Goal: Entertainment & Leisure: Consume media (video, audio)

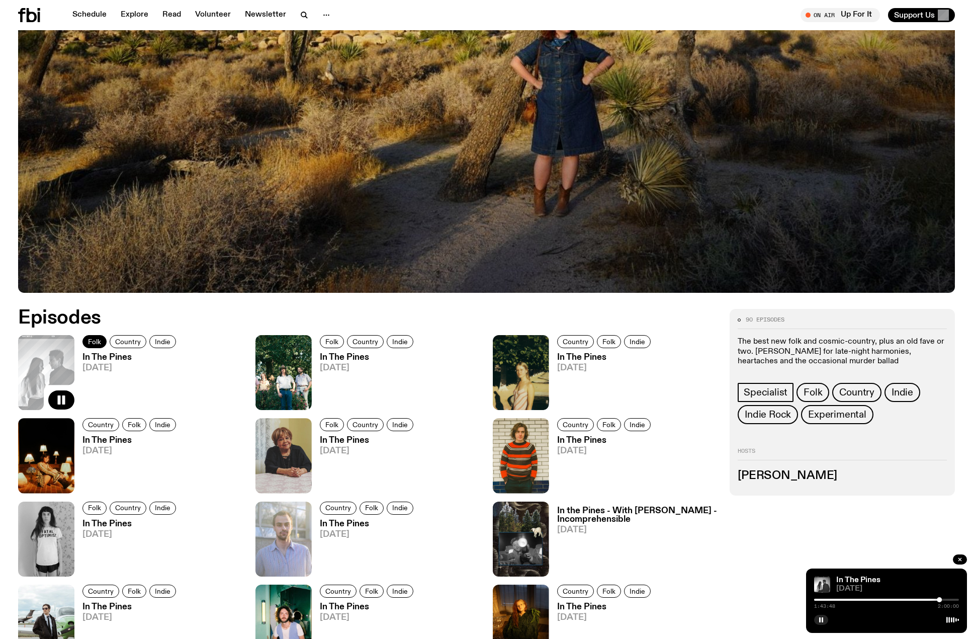
scroll to position [349, 0]
click at [64, 396] on rect "button" at bounding box center [63, 399] width 3 height 9
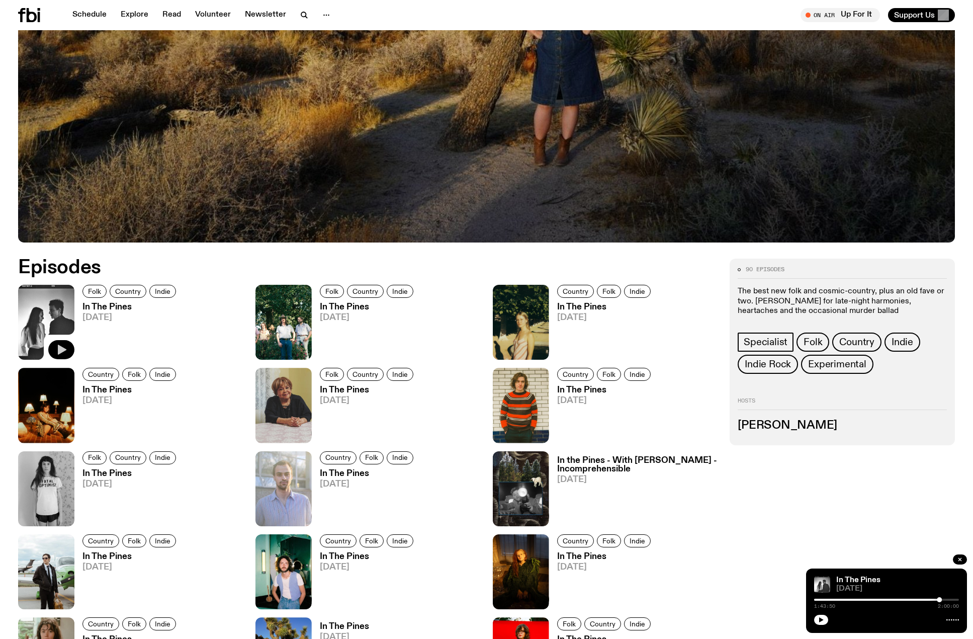
scroll to position [399, 0]
click at [65, 347] on icon "button" at bounding box center [61, 349] width 12 height 12
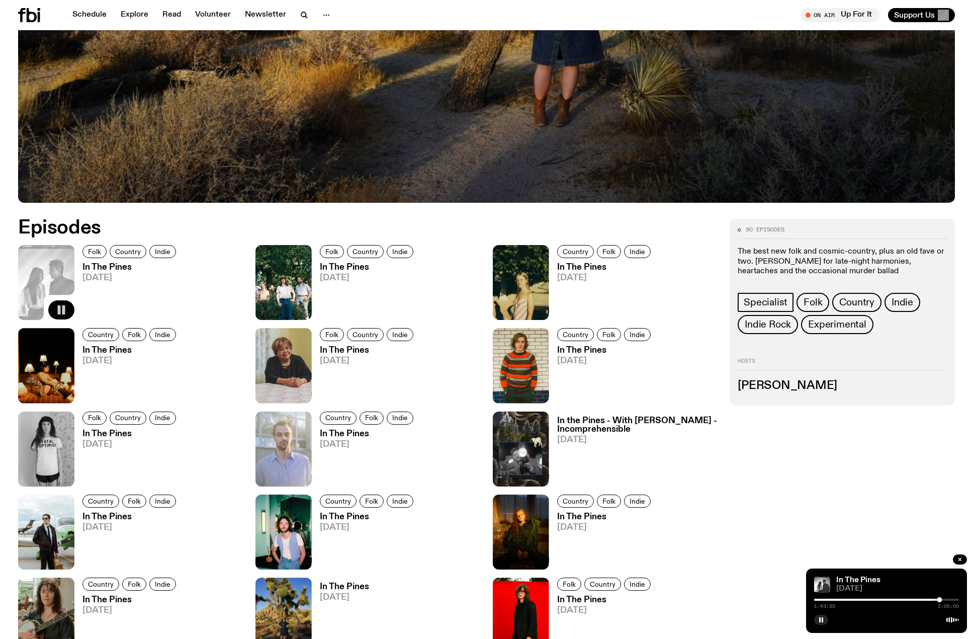
scroll to position [438, 0]
click at [276, 274] on img at bounding box center [284, 282] width 56 height 75
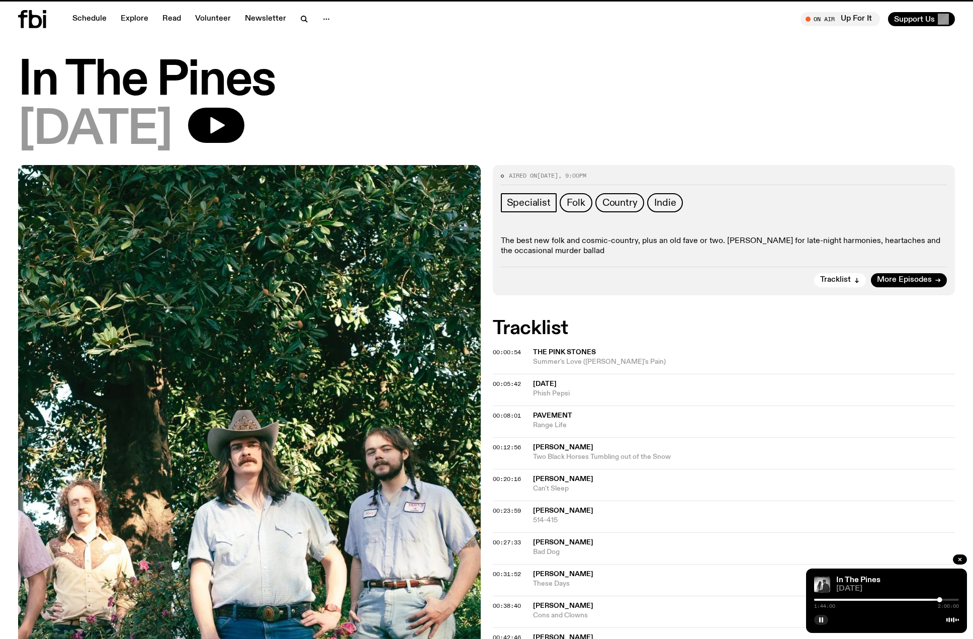
click at [301, 309] on img at bounding box center [249, 473] width 463 height 617
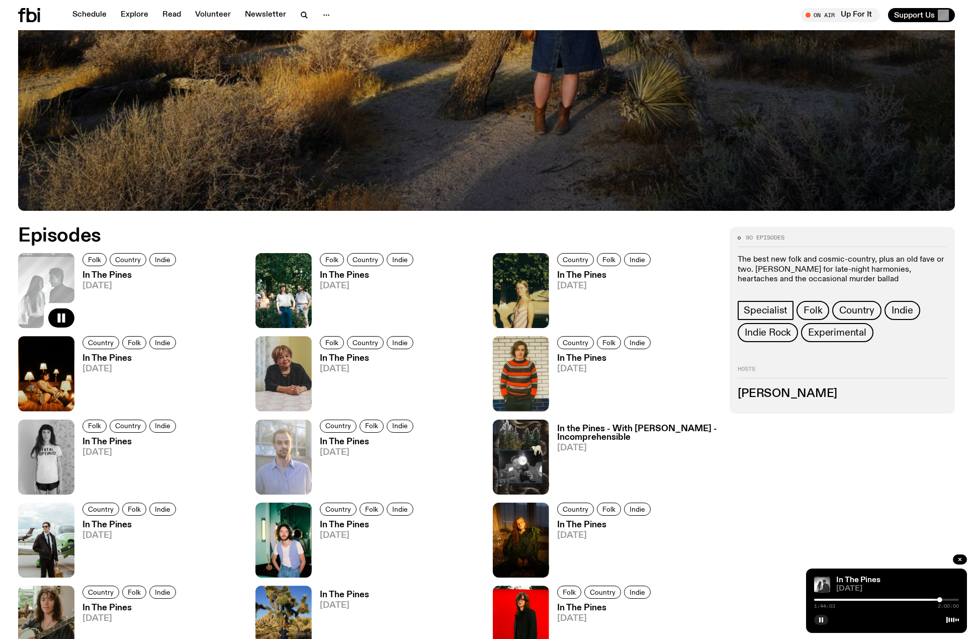
scroll to position [430, 0]
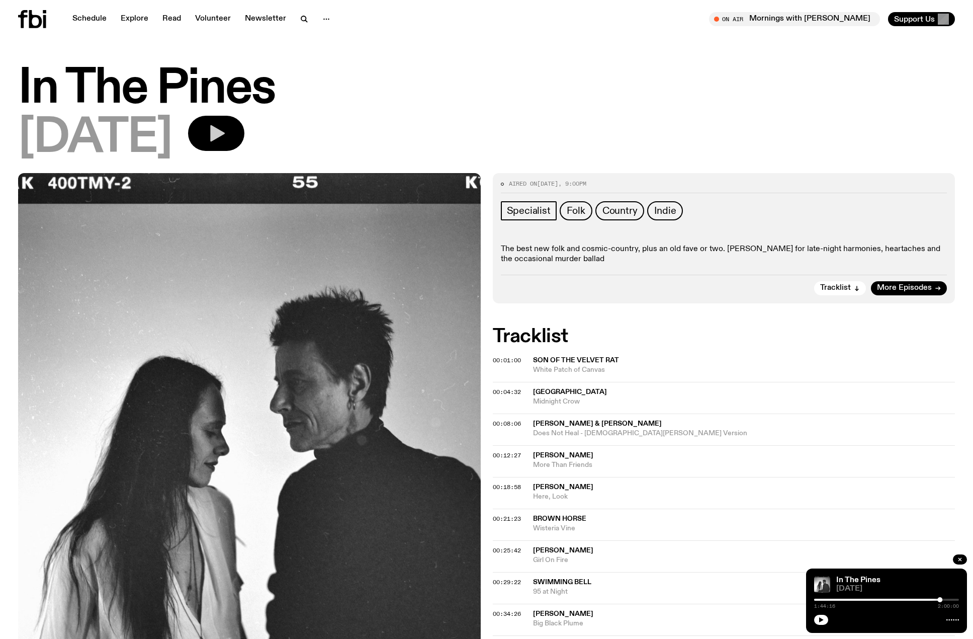
click at [225, 133] on icon "button" at bounding box center [217, 133] width 15 height 17
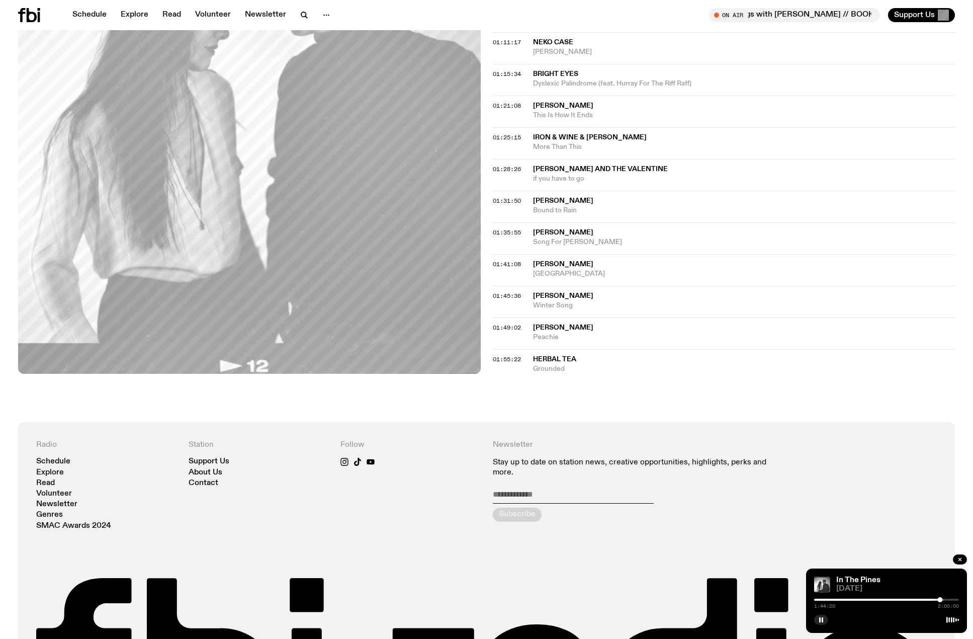
scroll to position [667, 0]
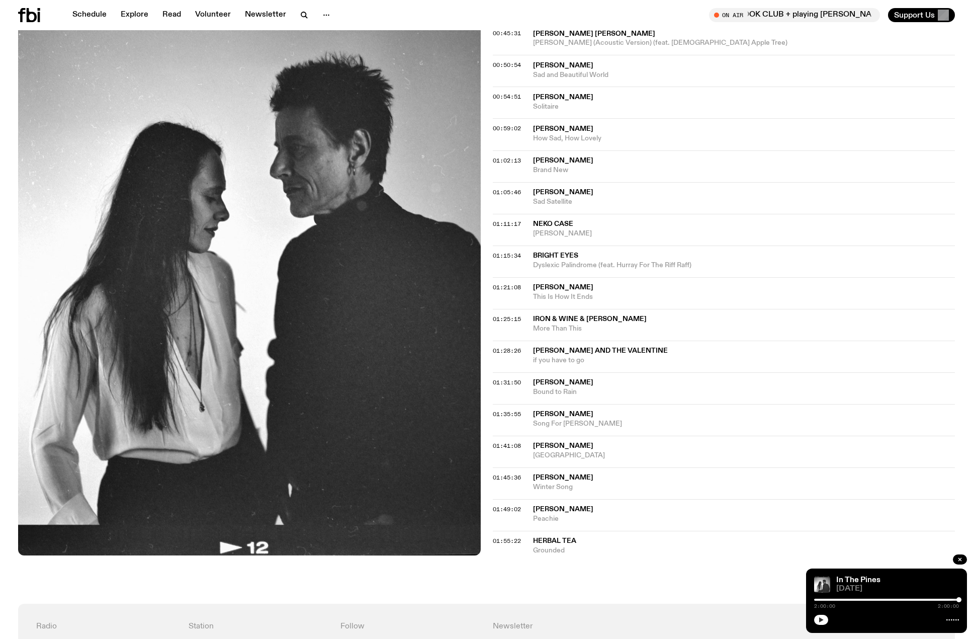
click at [819, 616] on button "button" at bounding box center [821, 620] width 14 height 10
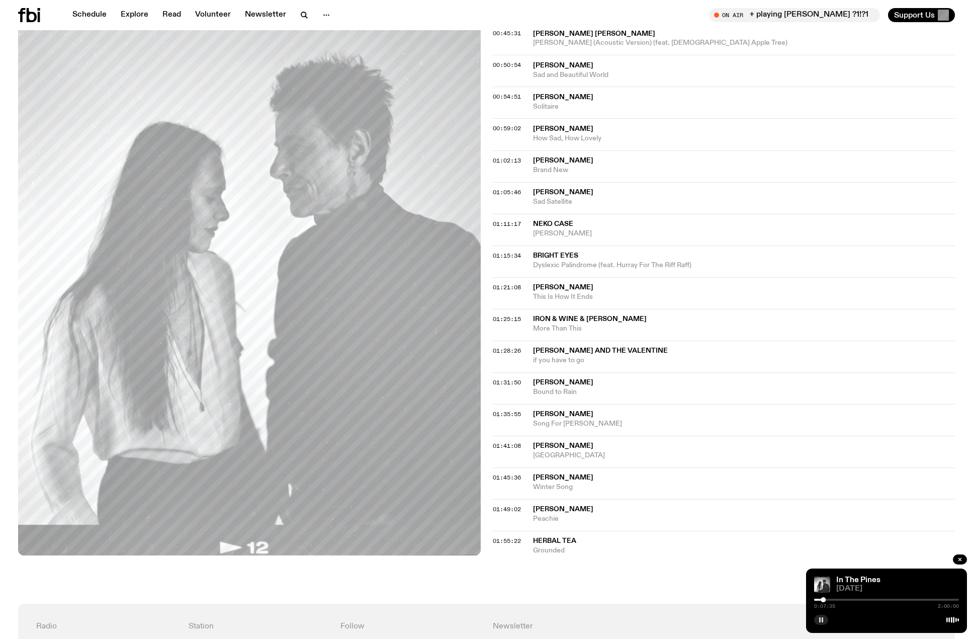
click at [819, 618] on icon "button" at bounding box center [821, 620] width 6 height 6
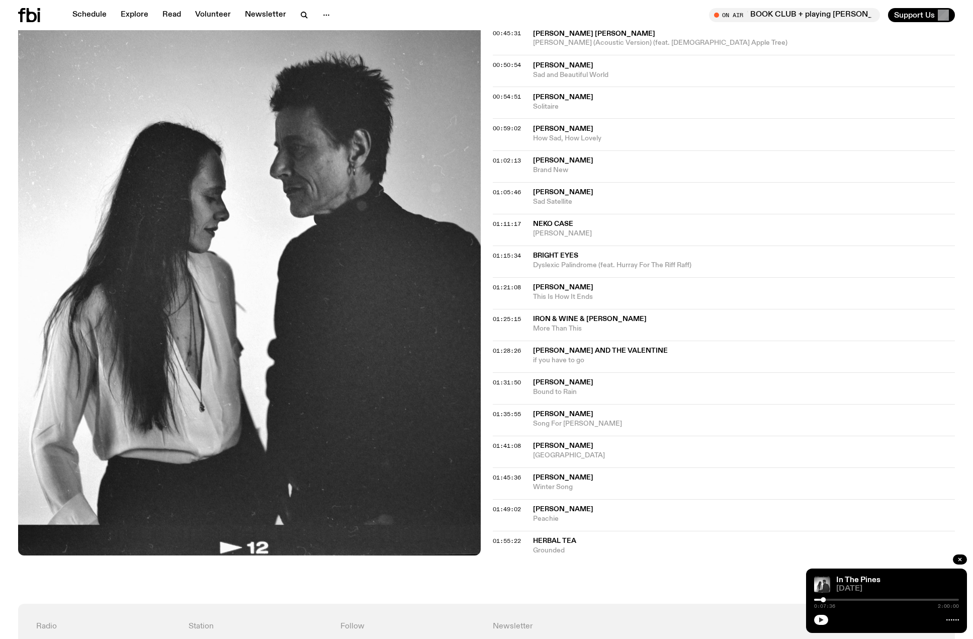
click at [822, 616] on button "button" at bounding box center [821, 620] width 14 height 10
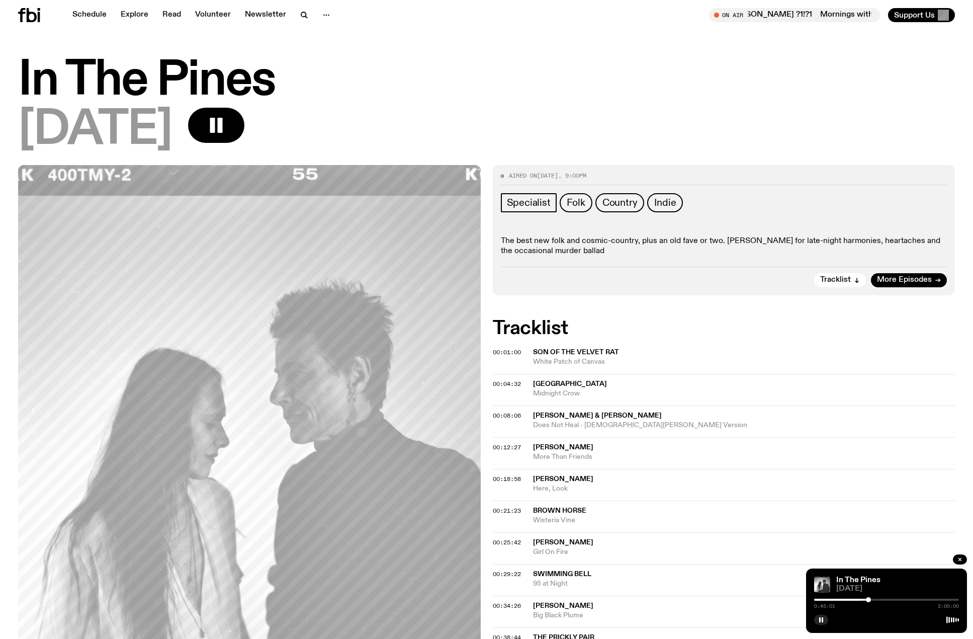
scroll to position [667, 0]
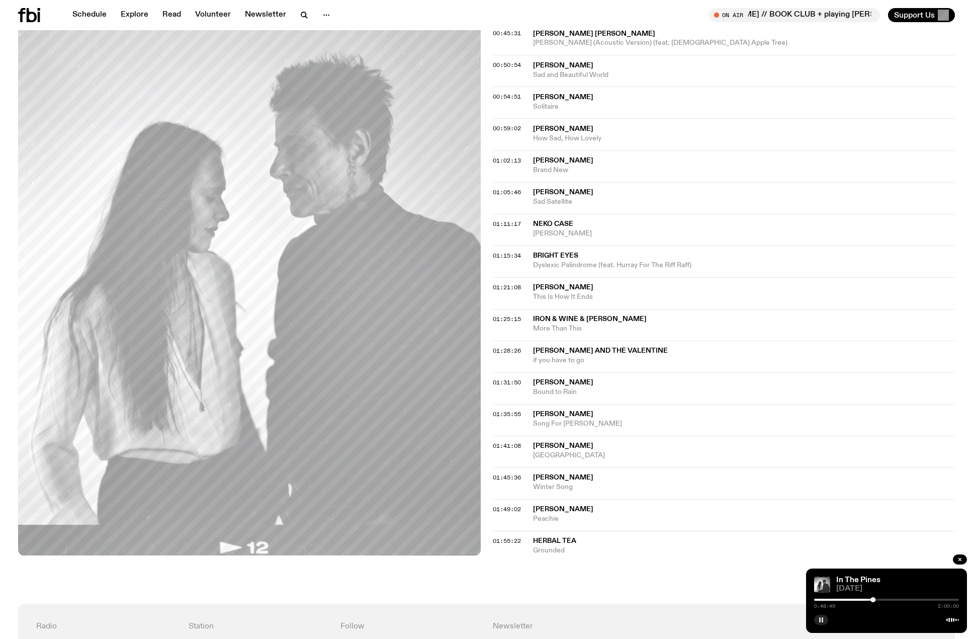
click at [822, 619] on rect "button" at bounding box center [823, 619] width 2 height 5
